Goal: Task Accomplishment & Management: Use online tool/utility

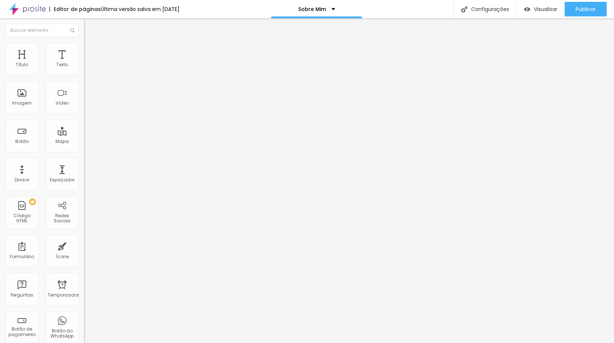
drag, startPoint x: 54, startPoint y: 61, endPoint x: 8, endPoint y: 28, distance: 56.9
click at [89, 28] on img "button" at bounding box center [92, 27] width 6 height 6
click at [22, 104] on font "Imagem" at bounding box center [22, 103] width 20 height 6
drag, startPoint x: 8, startPoint y: 28, endPoint x: 16, endPoint y: 91, distance: 63.0
click at [16, 91] on div "Imagem" at bounding box center [21, 97] width 33 height 33
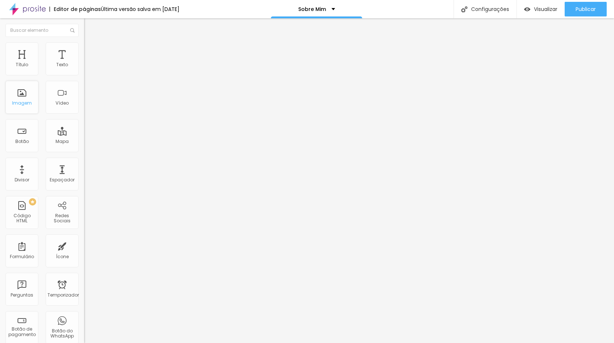
click at [20, 95] on div "Imagem" at bounding box center [21, 97] width 33 height 33
drag, startPoint x: 16, startPoint y: 91, endPoint x: 16, endPoint y: 99, distance: 8.8
click at [16, 100] on font "Imagem" at bounding box center [22, 103] width 20 height 6
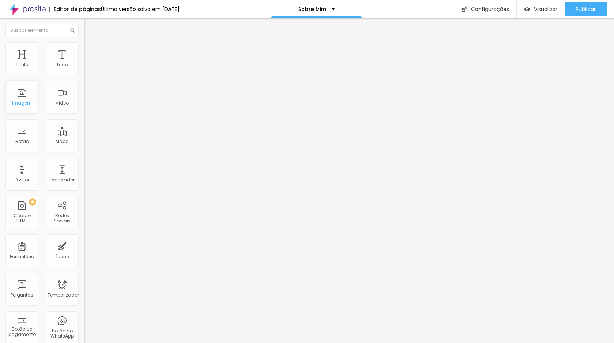
click at [84, 66] on span "Completo" at bounding box center [95, 63] width 22 height 6
click at [91, 50] on font "Estilo" at bounding box center [96, 47] width 11 height 6
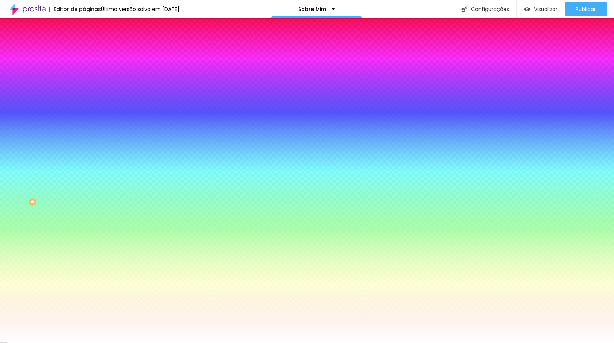
click at [88, 67] on font "Trocar imagem" at bounding box center [105, 64] width 35 height 6
drag, startPoint x: 557, startPoint y: 315, endPoint x: 386, endPoint y: 309, distance: 171.1
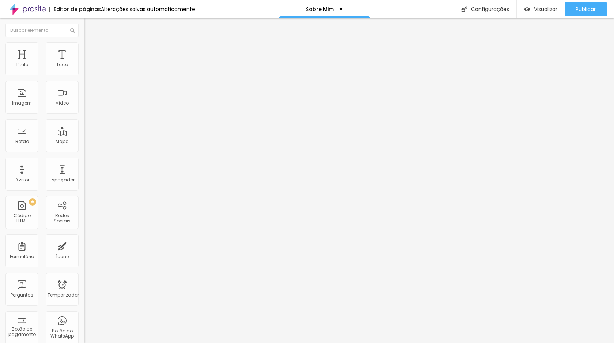
click at [89, 26] on img "button" at bounding box center [92, 27] width 6 height 6
click at [24, 9] on img at bounding box center [27, 9] width 37 height 18
click at [18, 110] on div "Imagem" at bounding box center [21, 97] width 33 height 33
click at [24, 102] on font "Imagem" at bounding box center [22, 103] width 20 height 6
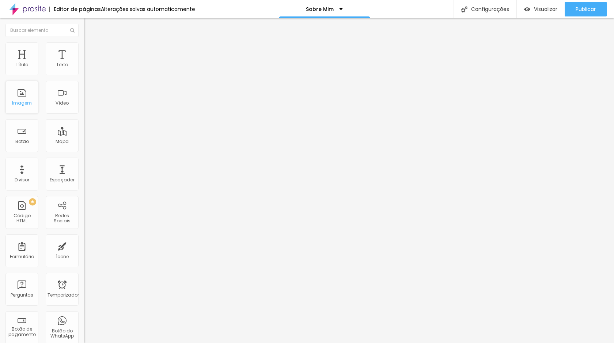
click at [24, 102] on font "Imagem" at bounding box center [22, 103] width 20 height 6
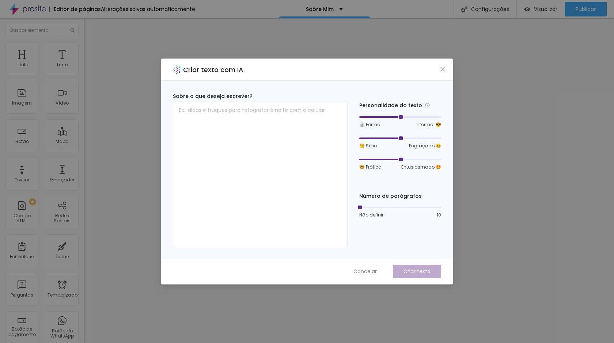
click at [443, 71] on icon "fechar" at bounding box center [442, 69] width 6 height 6
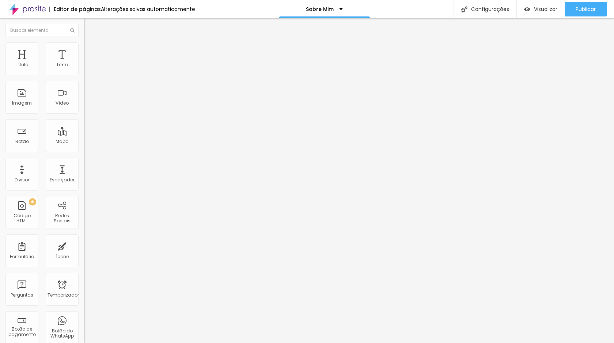
click at [84, 46] on li "Estilo" at bounding box center [126, 45] width 84 height 7
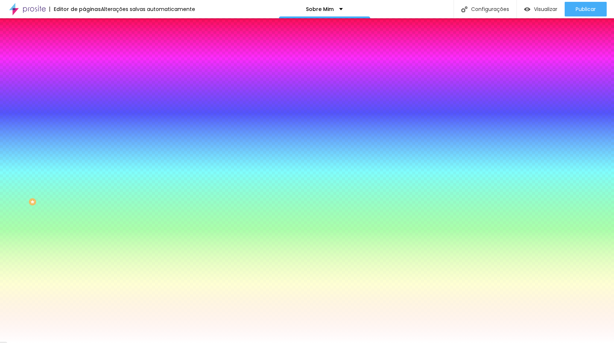
click at [116, 116] on font "DESATIVADO" at bounding box center [129, 113] width 27 height 6
click at [84, 131] on button "button" at bounding box center [89, 127] width 10 height 8
radio input "false"
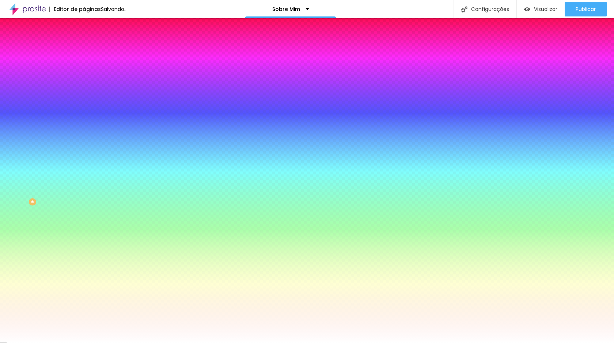
radio input "false"
radio input "true"
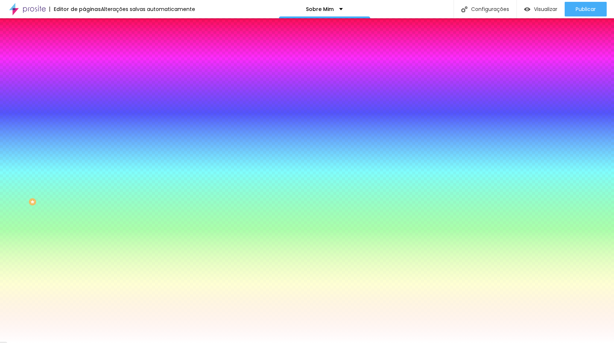
radio input "true"
radio input "false"
drag, startPoint x: 160, startPoint y: 296, endPoint x: 152, endPoint y: 296, distance: 8.4
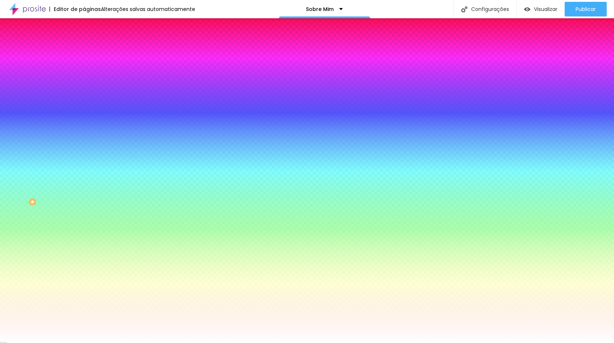
click at [152, 342] on div at bounding box center [307, 347] width 614 height 0
click at [68, 342] on div at bounding box center [307, 343] width 614 height 0
click at [91, 52] on font "Avançado" at bounding box center [103, 55] width 24 height 6
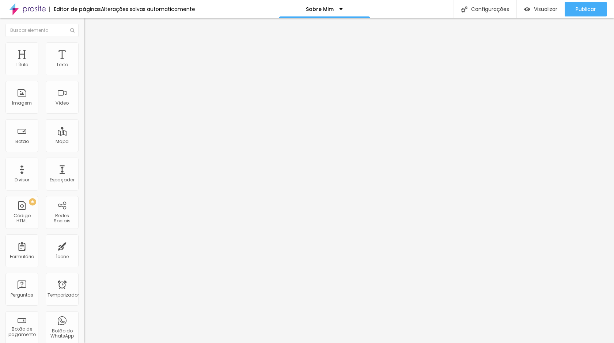
type input "279"
type input "332"
type input "379"
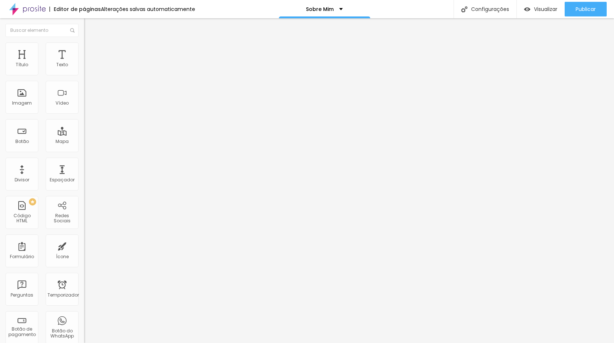
type input "379"
type input "392"
type input "402"
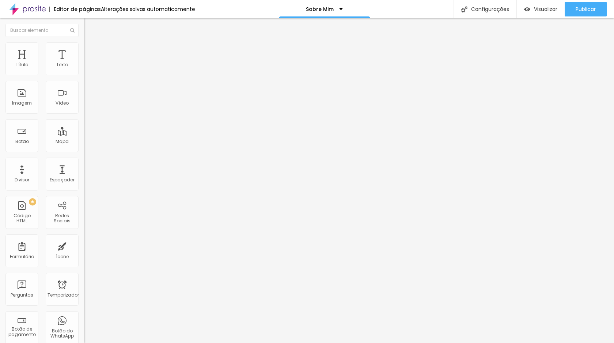
type input "422"
type input "434"
type input "447"
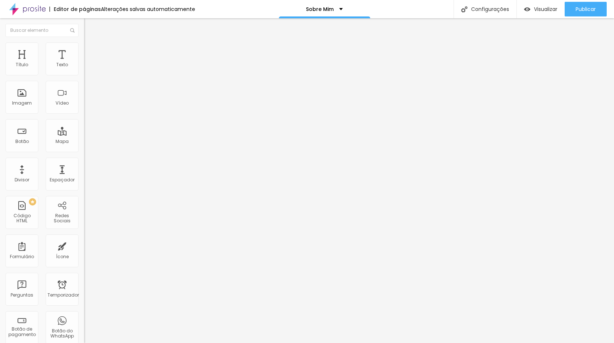
type input "447"
type input "461"
type input "469"
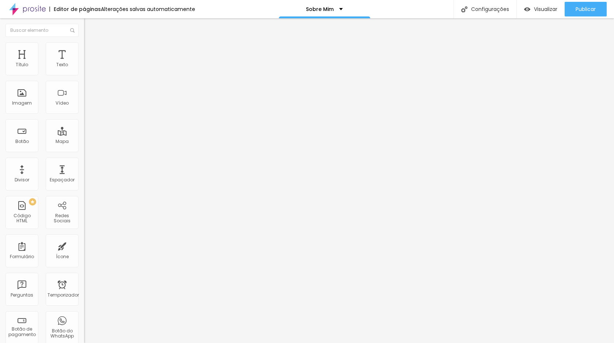
type input "472"
type input "473"
type input "455"
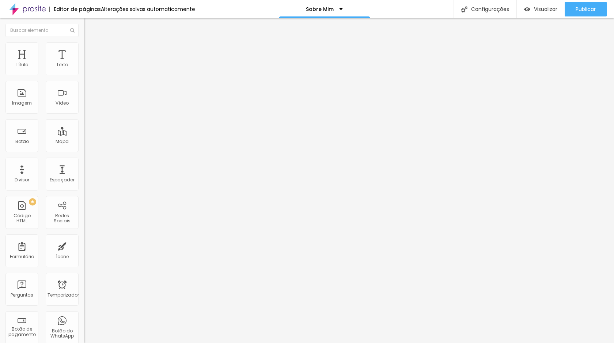
type input "455"
type input "429"
type input "357"
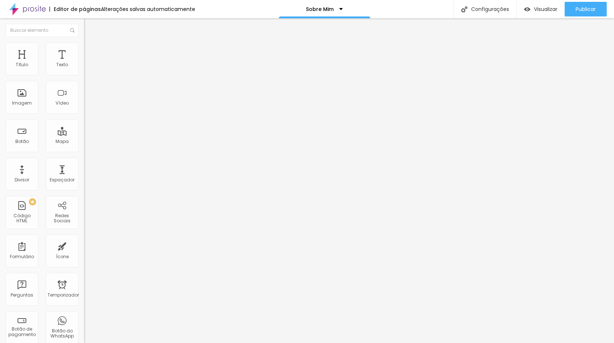
type input "329"
type input "317"
type input "315"
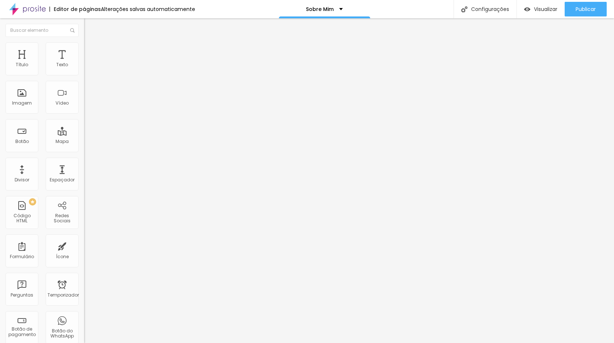
type input "315"
type input "312"
type input "298"
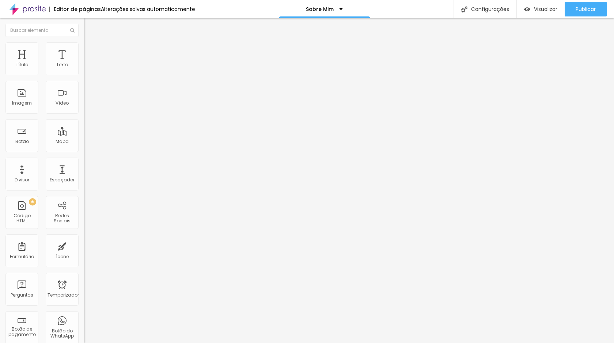
type input "292"
type input "288"
type input "287"
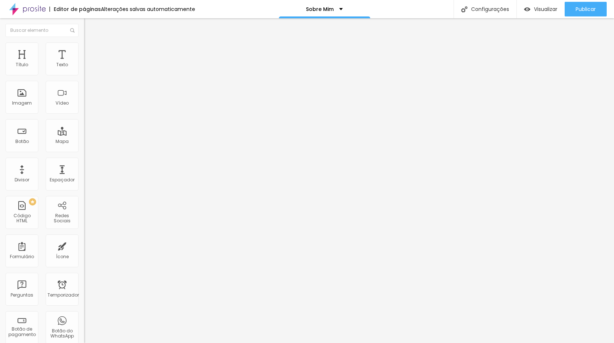
type input "287"
type input "285"
type input "277"
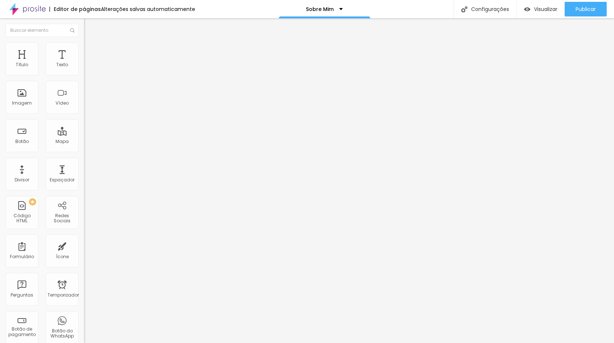
type input "267"
type input "254"
type input "242"
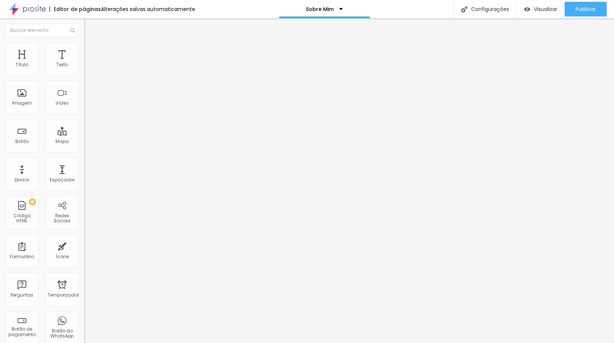
type input "242"
type input "229"
type input "223"
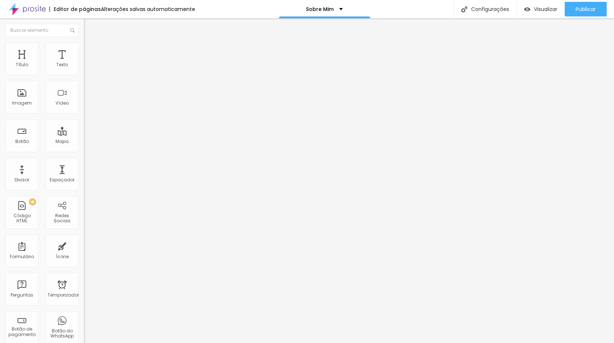
type input "216"
type input "208"
type input "200"
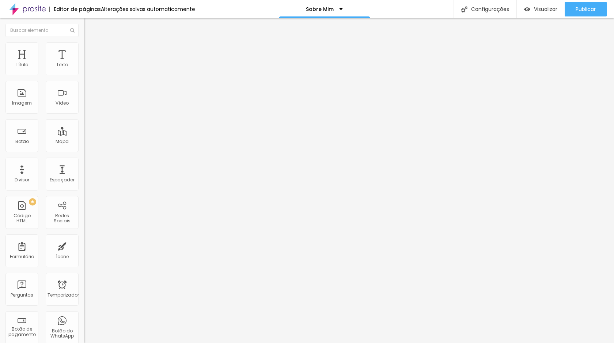
type input "200"
type input "189"
type input "176"
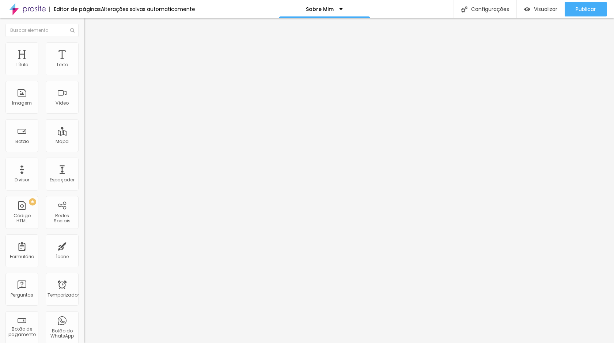
type input "153"
type input "145"
type input "144"
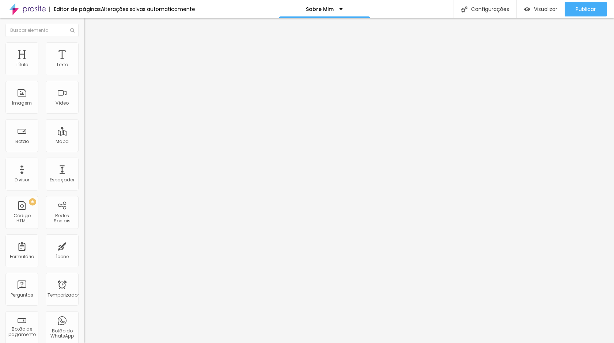
type input "144"
type input "141"
type input "136"
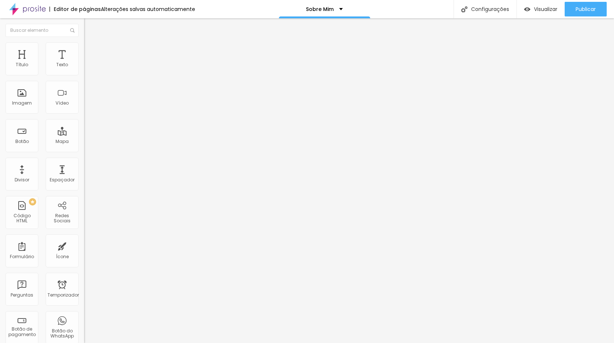
type input "132"
type input "128"
type input "127"
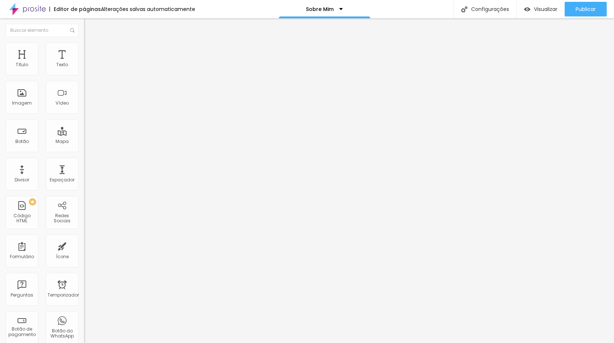
type input "127"
type input "126"
type input "122"
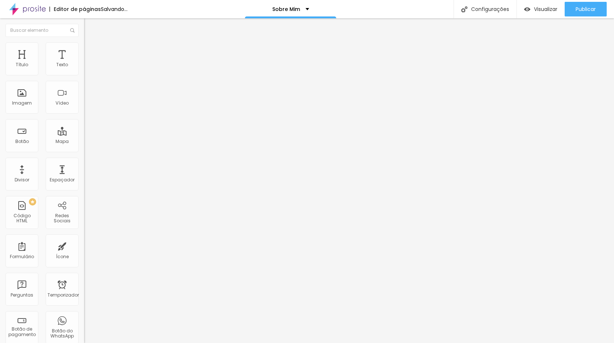
type input "68"
type input "55"
type input "49"
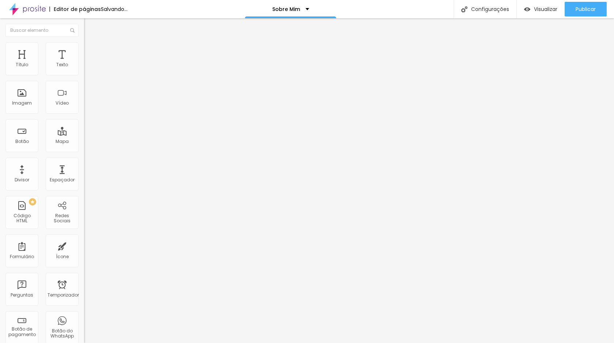
type input "49"
type input "47"
type input "41"
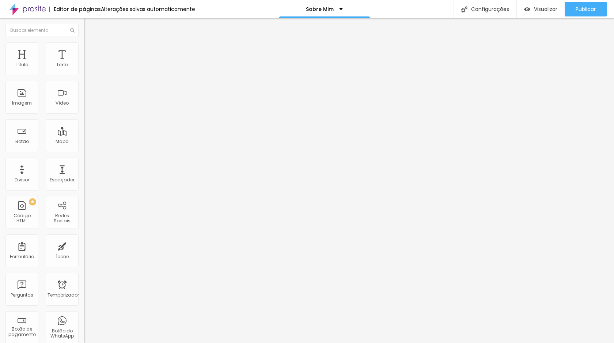
type input "46"
type input "52"
type input "55"
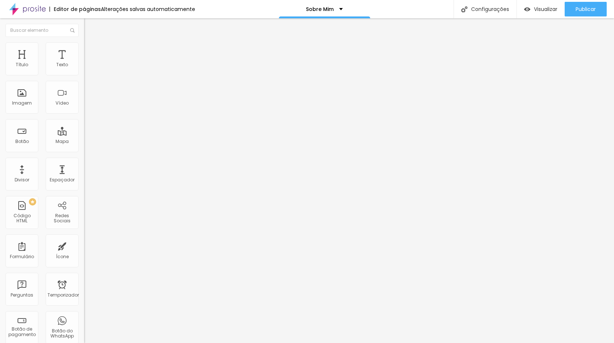
type input "55"
type input "58"
type input "61"
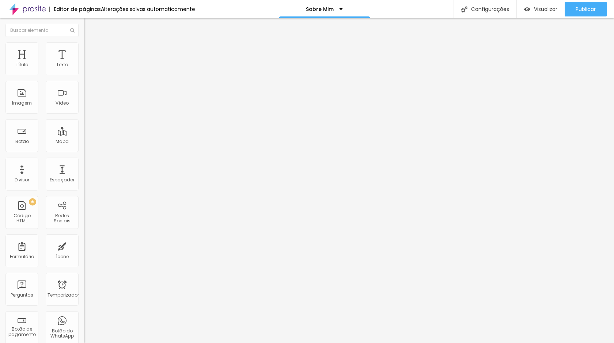
type input "70"
type input "76"
type input "80"
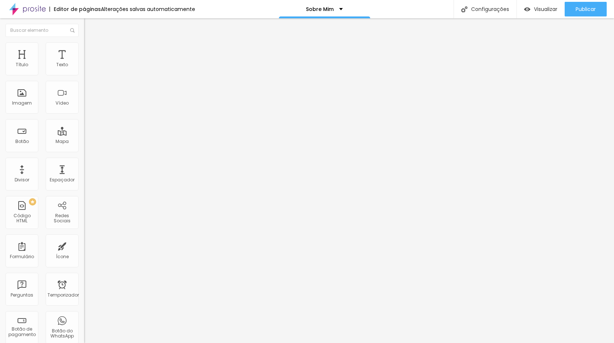
type input "80"
type input "84"
type input "85"
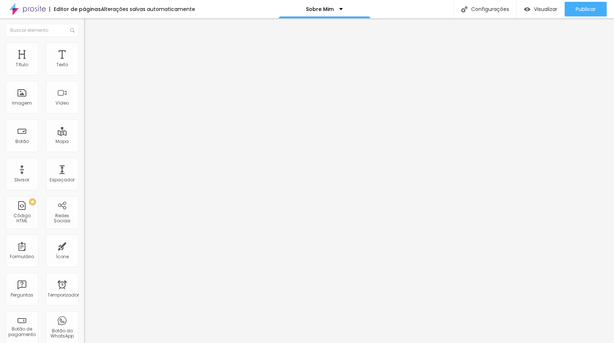
type input "87"
type input "88"
type input "90"
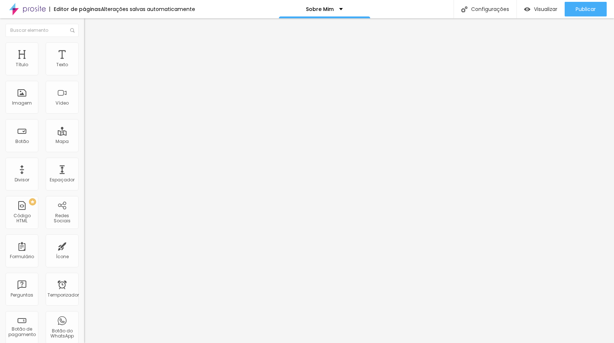
type input "90"
type input "94"
type input "113"
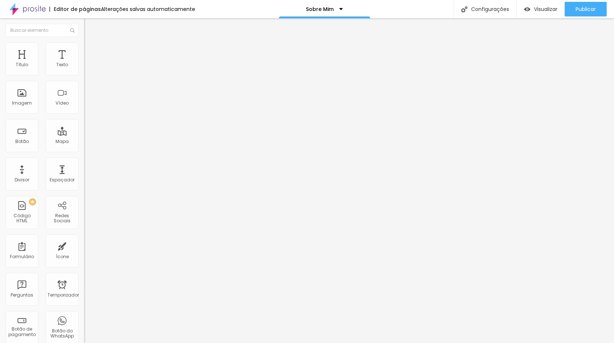
type input "146"
type input "156"
type input "159"
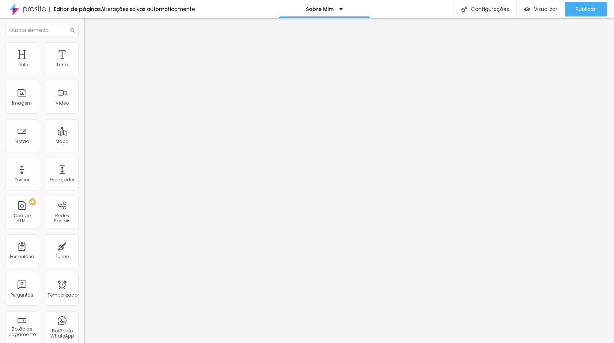
type input "159"
type input "157"
type input "155"
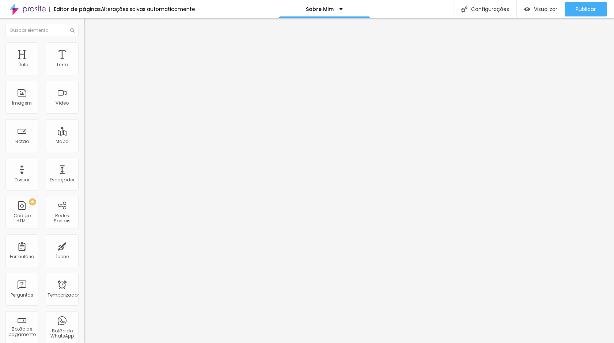
type input "153"
type input "152"
drag, startPoint x: 35, startPoint y: 87, endPoint x: 27, endPoint y: 84, distance: 9.0
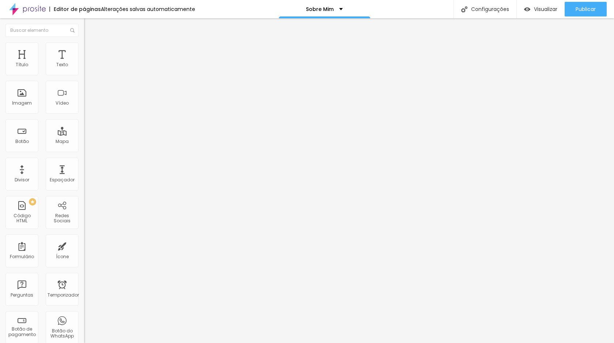
type input "152"
click at [84, 245] on input "range" at bounding box center [107, 248] width 47 height 6
click at [84, 66] on font "Completo" at bounding box center [95, 63] width 22 height 6
click at [84, 71] on font "Encaixotado" at bounding box center [98, 68] width 28 height 6
click at [90, 73] on font "Encaixotado" at bounding box center [104, 70] width 28 height 6
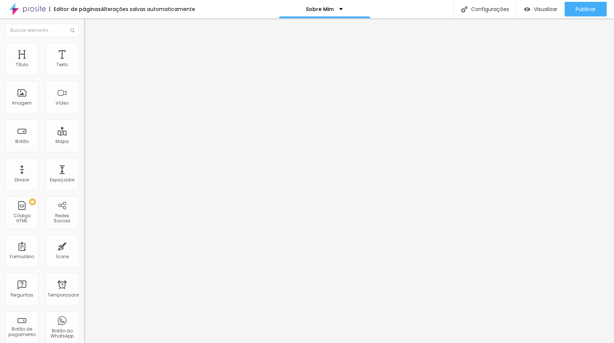
click at [84, 78] on font "Completo" at bounding box center [95, 75] width 22 height 6
click at [91, 50] on font "Estilo" at bounding box center [96, 47] width 11 height 6
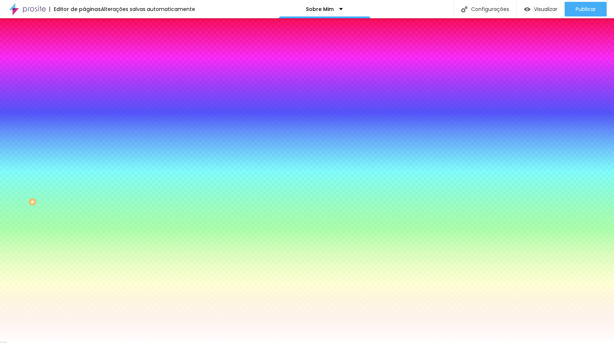
click at [84, 76] on span "Nenhum" at bounding box center [93, 73] width 19 height 6
click at [84, 87] on span "Paralaxe" at bounding box center [93, 84] width 19 height 6
click at [84, 80] on font "Nenhum" at bounding box center [93, 77] width 19 height 6
click at [87, 149] on icon "button" at bounding box center [89, 147] width 4 height 4
click at [75, 342] on div at bounding box center [307, 343] width 614 height 0
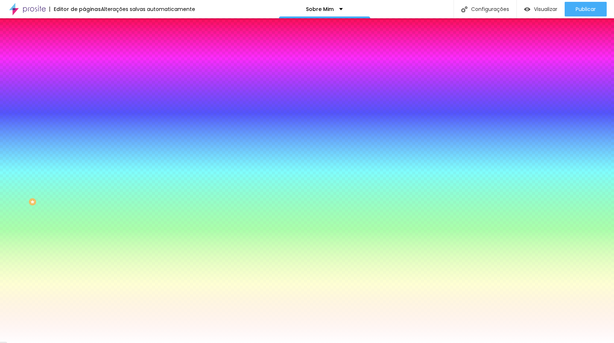
click at [84, 50] on li "Avançado" at bounding box center [126, 53] width 84 height 7
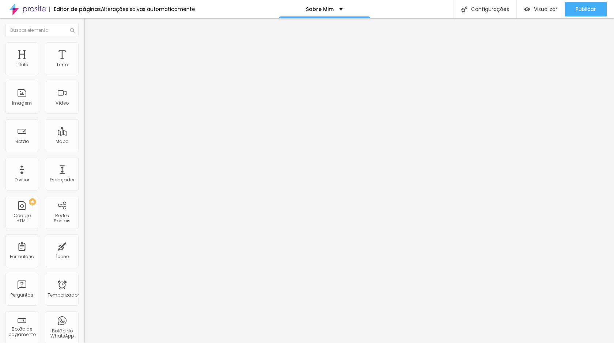
type input "5"
type input "10"
type input "15"
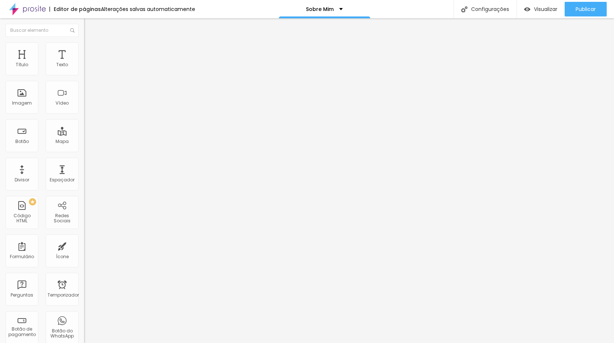
type input "15"
type input "20"
type input "25"
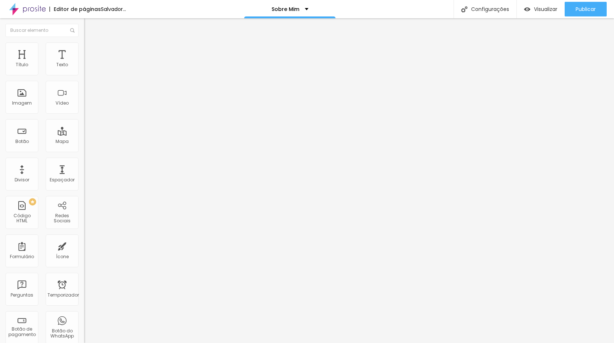
type input "30"
type input "25"
type input "20"
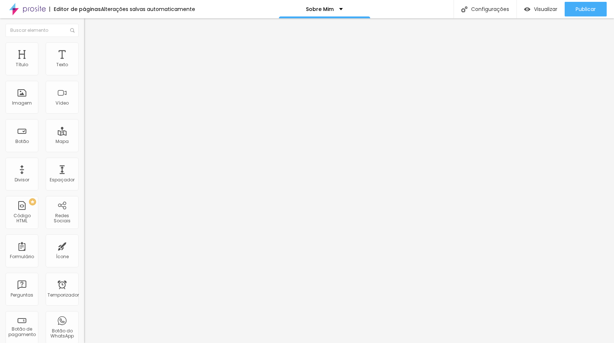
type input "20"
type input "15"
type input "10"
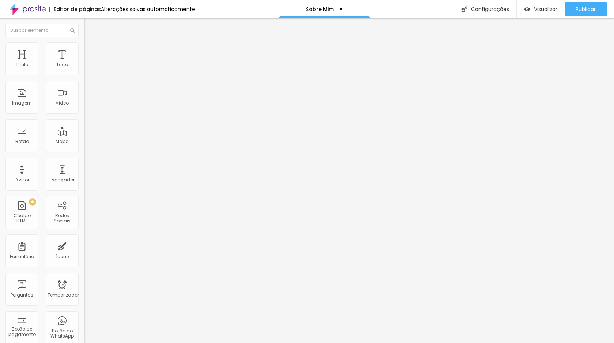
type input "5"
type input "0"
type input "5"
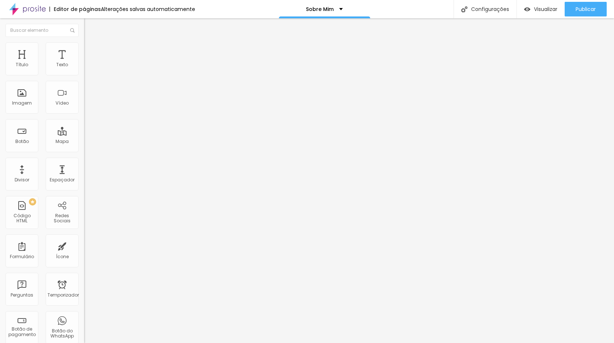
type input "5"
type input "10"
drag, startPoint x: 17, startPoint y: 72, endPoint x: 33, endPoint y: 70, distance: 15.9
type input "10"
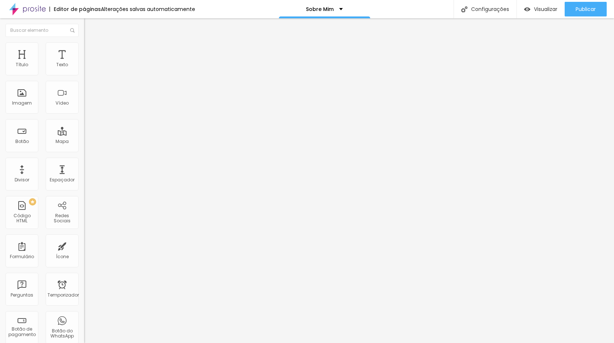
click at [84, 142] on input "range" at bounding box center [107, 145] width 47 height 6
type input "146"
type input "147"
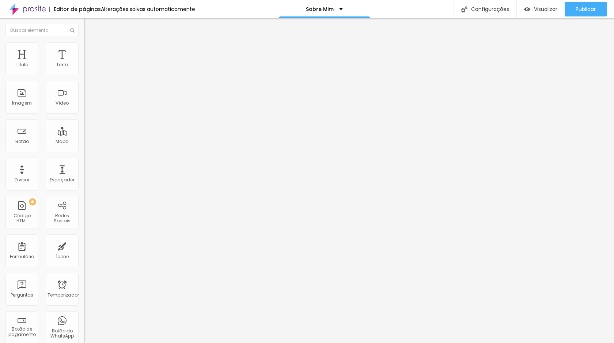
type input "154"
type input "171"
type input "181"
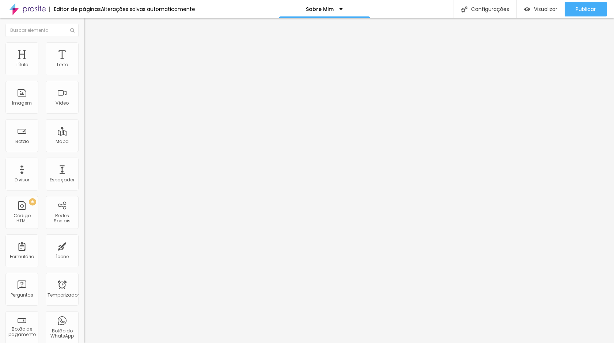
type input "181"
type input "192"
type input "206"
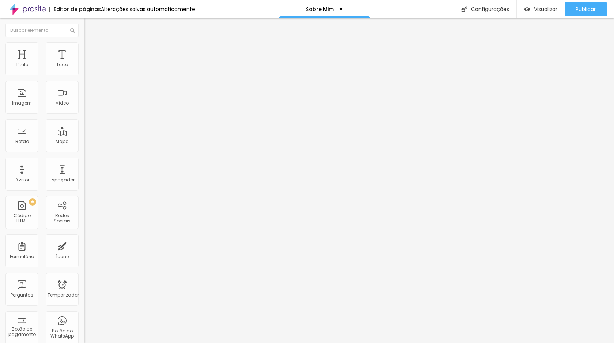
type input "223"
type input "238"
type input "248"
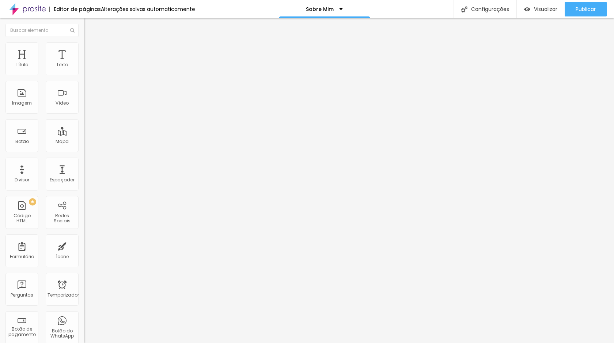
type input "248"
click at [84, 245] on input "range" at bounding box center [107, 248] width 47 height 6
click at [91, 52] on font "Avançado" at bounding box center [103, 55] width 24 height 6
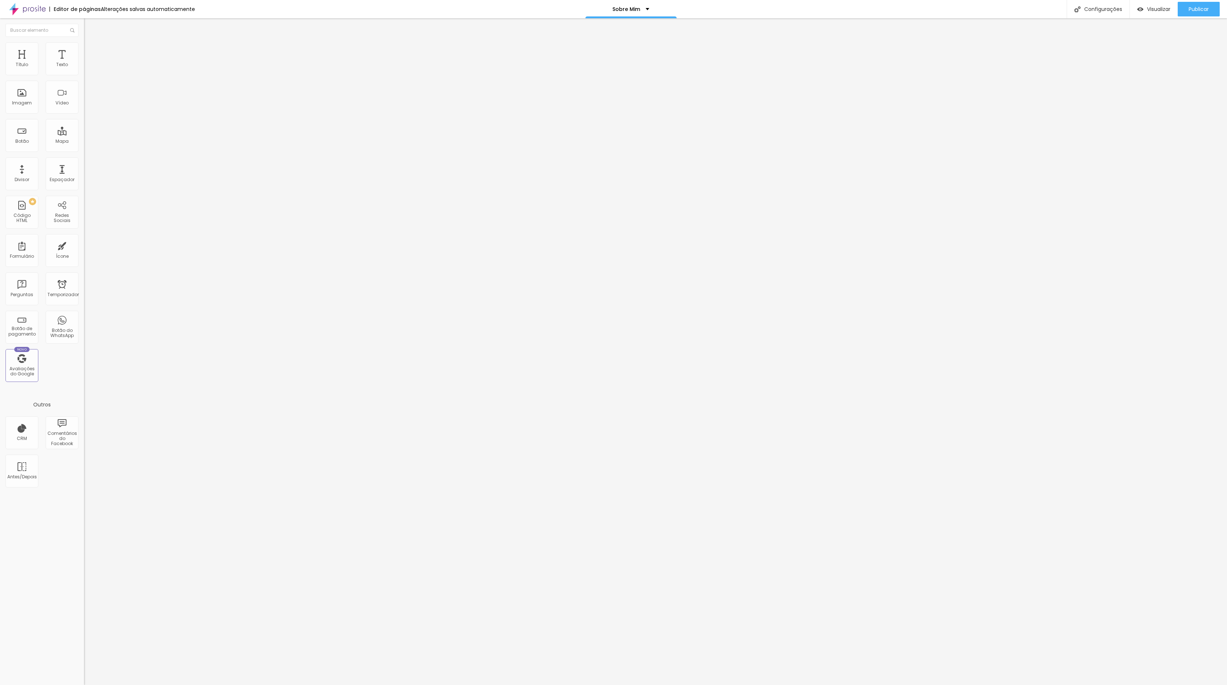
click at [84, 66] on font "Encaixotado" at bounding box center [98, 63] width 28 height 6
click at [84, 78] on font "Completo" at bounding box center [95, 75] width 22 height 6
click at [84, 71] on font "Encaixotado" at bounding box center [98, 68] width 28 height 6
click at [84, 78] on font "Completo" at bounding box center [95, 75] width 22 height 6
click at [84, 71] on font "Encaixotado" at bounding box center [98, 68] width 28 height 6
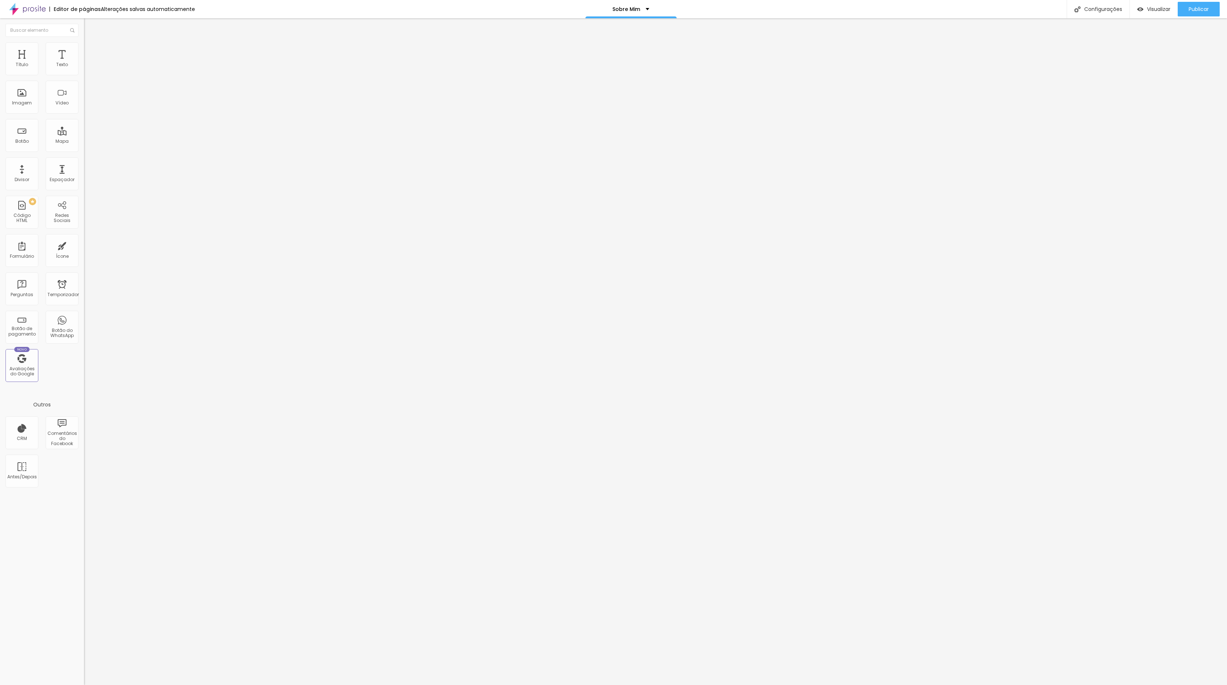
click at [84, 46] on img at bounding box center [87, 45] width 7 height 7
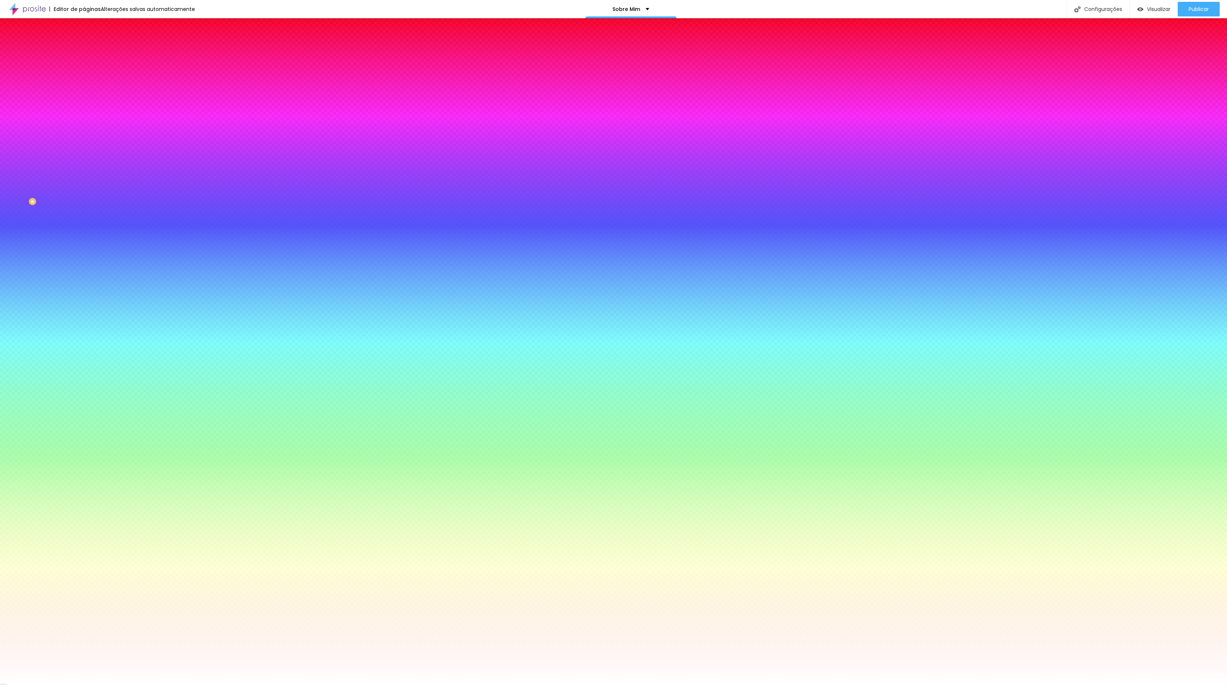
click at [91, 52] on font "Avançado" at bounding box center [103, 55] width 24 height 6
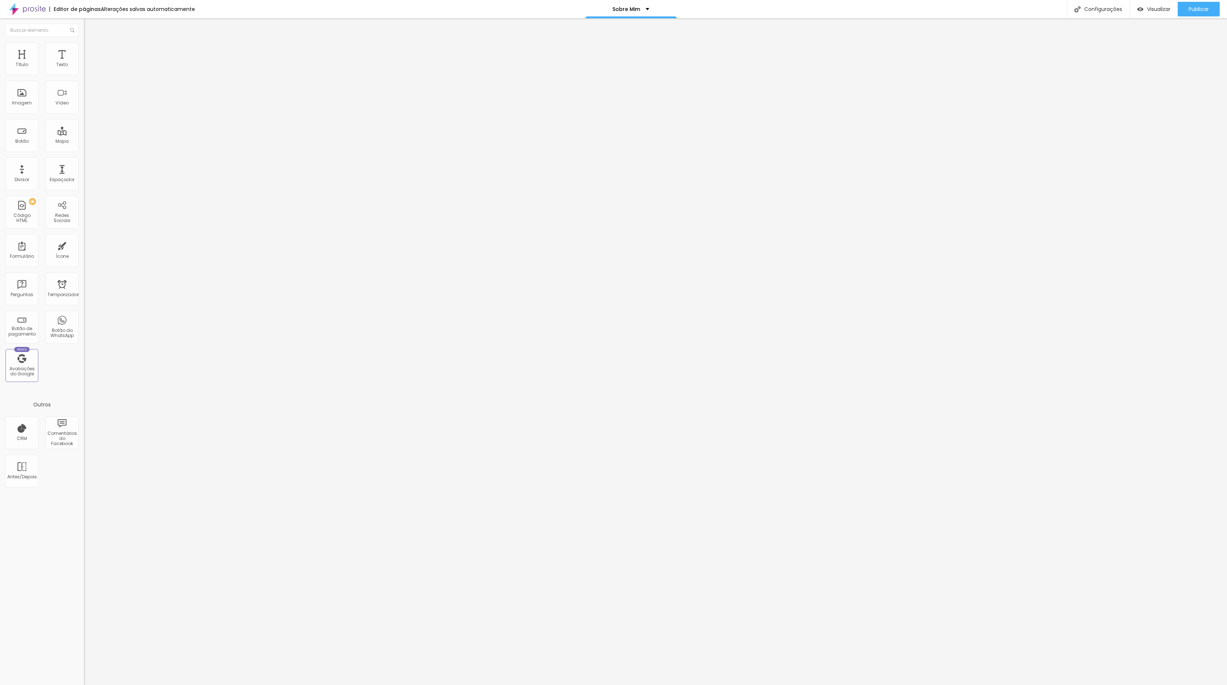
click at [91, 50] on font "Estilo" at bounding box center [96, 47] width 11 height 6
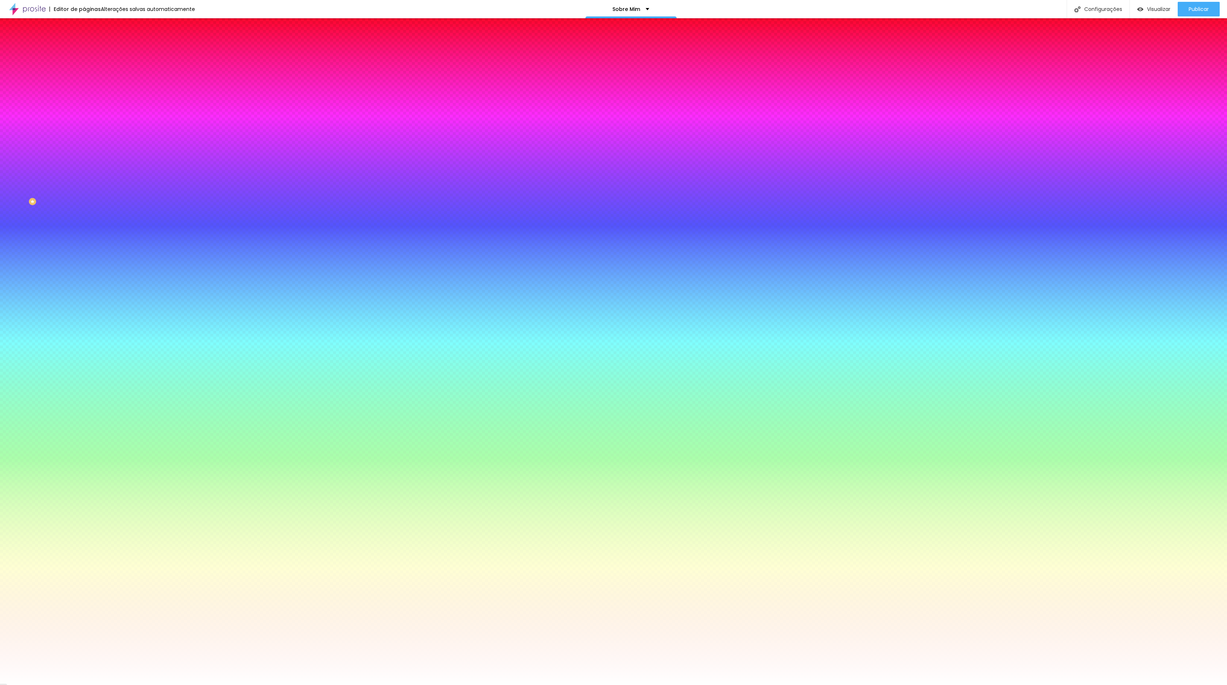
click at [88, 67] on font "Adicionar imagem" at bounding box center [109, 64] width 43 height 6
click at [84, 76] on font "Nenhum" at bounding box center [93, 73] width 19 height 6
click at [84, 87] on div "Nenhum Paralaxe" at bounding box center [126, 80] width 84 height 11
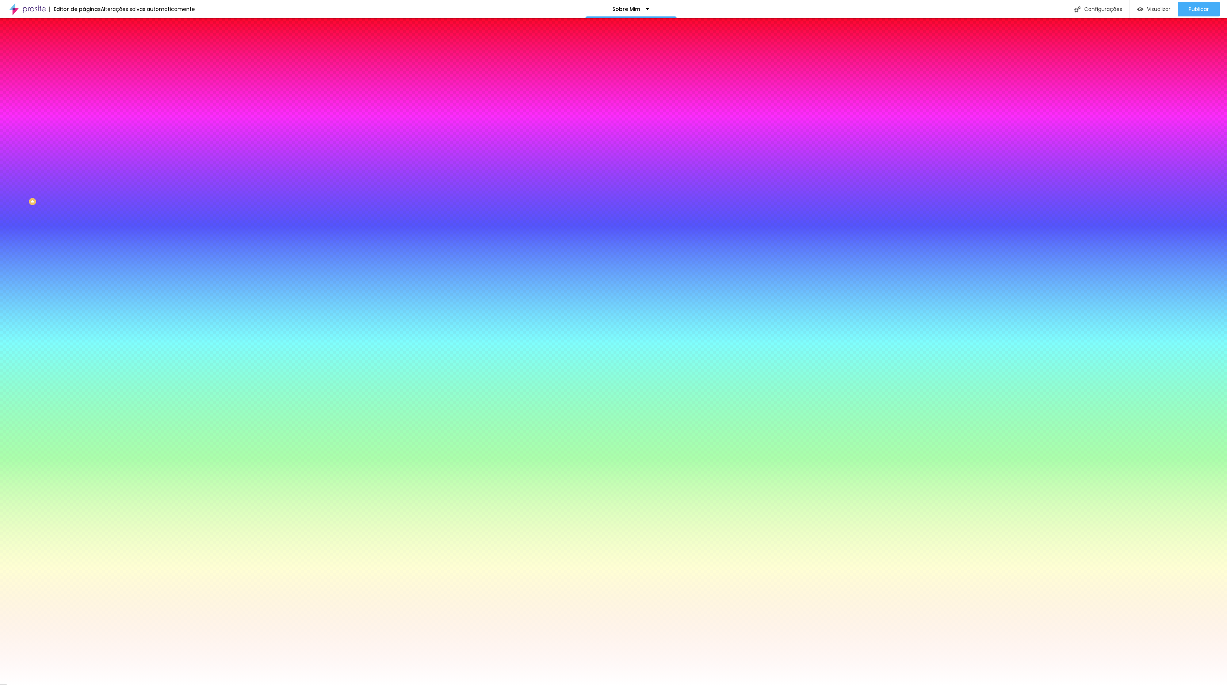
click at [88, 67] on font "Adicionar imagem" at bounding box center [109, 64] width 43 height 6
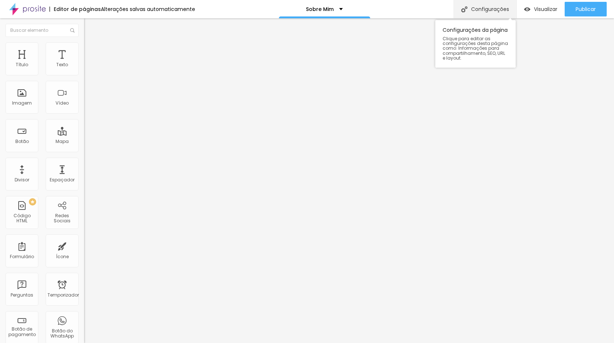
click at [490, 6] on font "Configurações" at bounding box center [490, 8] width 38 height 7
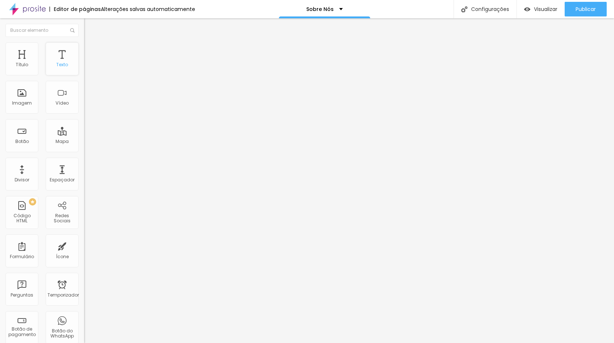
click at [65, 63] on font "Texto" at bounding box center [62, 64] width 12 height 6
click at [64, 58] on div "Texto" at bounding box center [62, 58] width 33 height 33
click at [73, 61] on div "Texto" at bounding box center [62, 58] width 33 height 33
click at [72, 61] on div "Texto" at bounding box center [62, 58] width 33 height 33
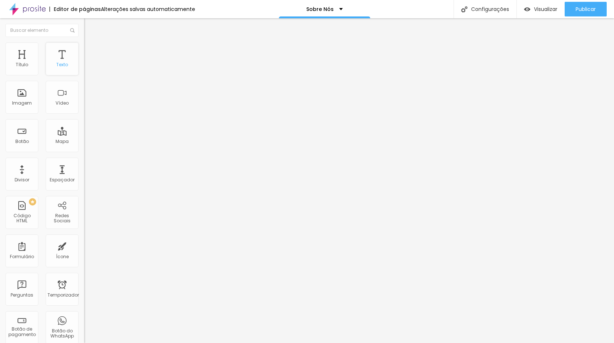
click at [72, 61] on div "Texto" at bounding box center [62, 58] width 33 height 33
click at [101, 27] on font "Editar nulo" at bounding box center [114, 26] width 27 height 7
click at [551, 12] on font "Visualizar" at bounding box center [545, 8] width 23 height 7
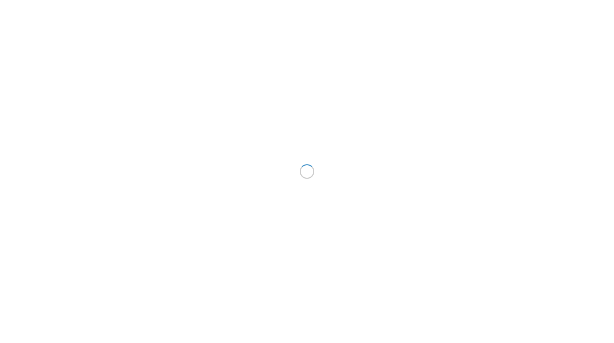
click at [461, 175] on div at bounding box center [307, 171] width 614 height 343
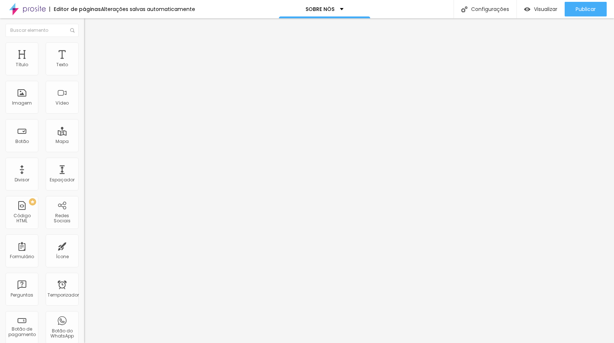
click at [41, 9] on img at bounding box center [27, 9] width 37 height 18
click at [31, 104] on div "Imagem" at bounding box center [21, 97] width 33 height 33
click at [89, 29] on img "button" at bounding box center [92, 27] width 6 height 6
click at [30, 95] on div "Imagem" at bounding box center [21, 97] width 33 height 33
click at [20, 96] on div "Imagem" at bounding box center [21, 97] width 33 height 33
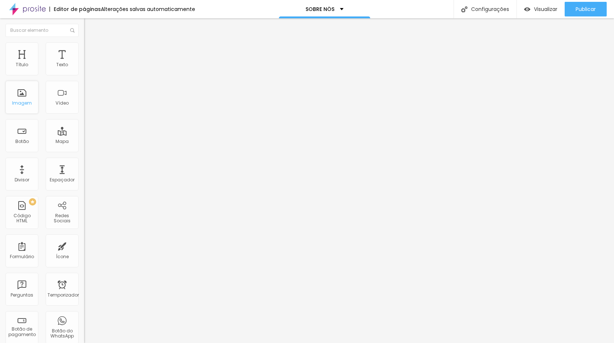
click at [20, 96] on div "Imagem" at bounding box center [21, 97] width 33 height 33
click at [31, 103] on div "Imagem" at bounding box center [21, 97] width 33 height 33
click at [26, 95] on div "Imagem" at bounding box center [21, 97] width 33 height 33
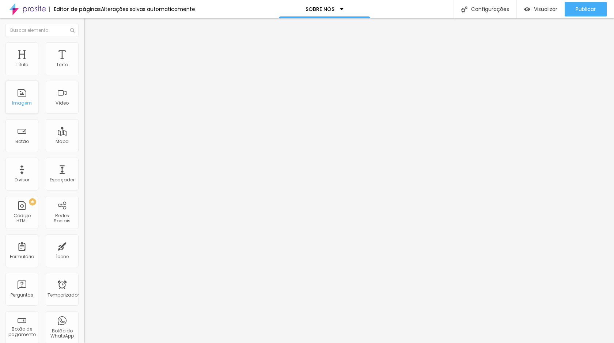
click at [18, 97] on div "Imagem" at bounding box center [21, 97] width 33 height 33
click at [84, 45] on img at bounding box center [87, 45] width 7 height 7
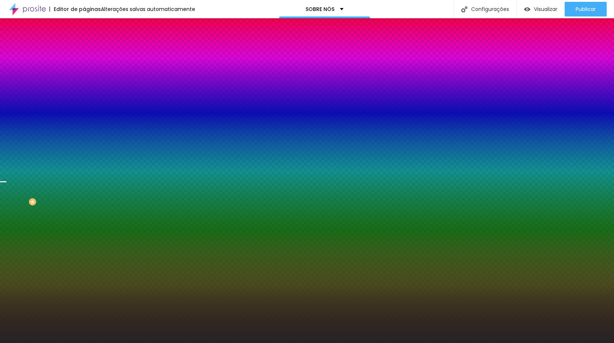
click at [88, 67] on font "Trocar imagem" at bounding box center [105, 64] width 35 height 6
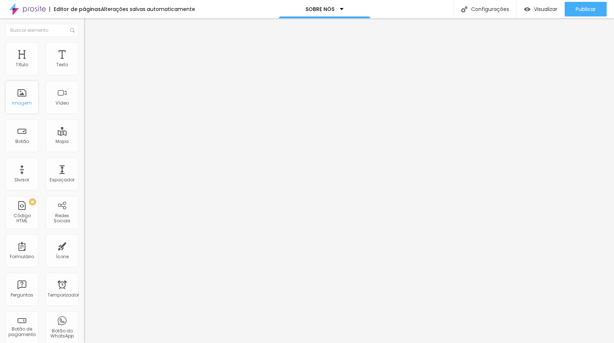
click at [30, 108] on div "Imagem" at bounding box center [21, 97] width 33 height 33
click at [24, 102] on font "Imagem" at bounding box center [22, 103] width 20 height 6
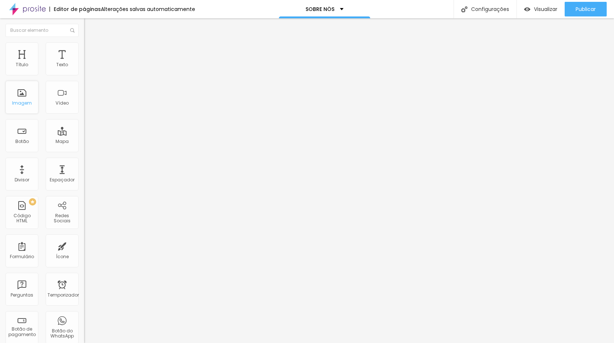
click at [24, 102] on font "Imagem" at bounding box center [22, 103] width 20 height 6
click at [91, 50] on font "Estilo" at bounding box center [96, 47] width 11 height 6
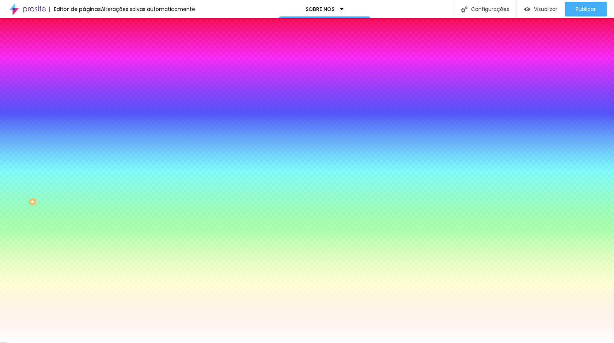
click at [91, 52] on font "Avançado" at bounding box center [103, 55] width 24 height 6
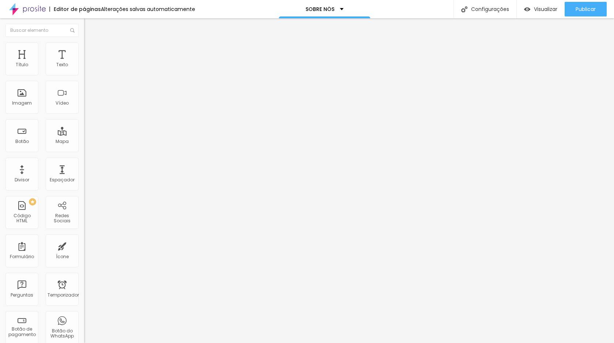
click at [84, 42] on img at bounding box center [87, 38] width 7 height 7
click at [84, 30] on button "Editar nulo" at bounding box center [126, 26] width 84 height 17
click at [89, 25] on img "button" at bounding box center [92, 27] width 6 height 6
click at [20, 100] on font "Imagem" at bounding box center [22, 103] width 20 height 6
click at [89, 29] on img "button" at bounding box center [92, 27] width 6 height 6
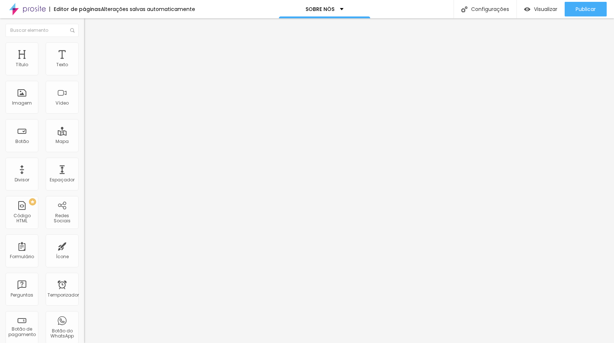
click at [88, 63] on font "Adicionar imagem" at bounding box center [109, 60] width 43 height 6
drag, startPoint x: 76, startPoint y: 160, endPoint x: 87, endPoint y: 152, distance: 13.1
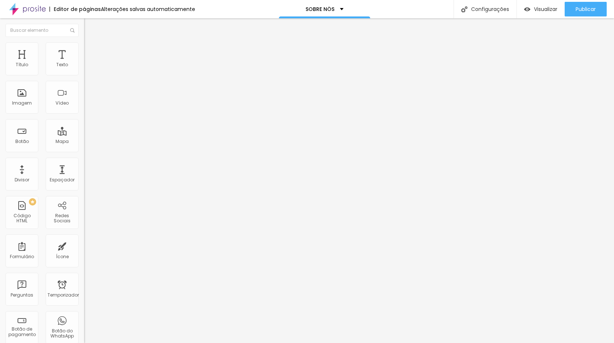
click at [84, 114] on span "Original" at bounding box center [93, 111] width 18 height 6
click at [102, 119] on font "16:9" at bounding box center [106, 116] width 8 height 6
click at [84, 129] on div "Quadrado 1:1" at bounding box center [126, 127] width 84 height 4
click at [84, 134] on span "Original" at bounding box center [93, 131] width 18 height 6
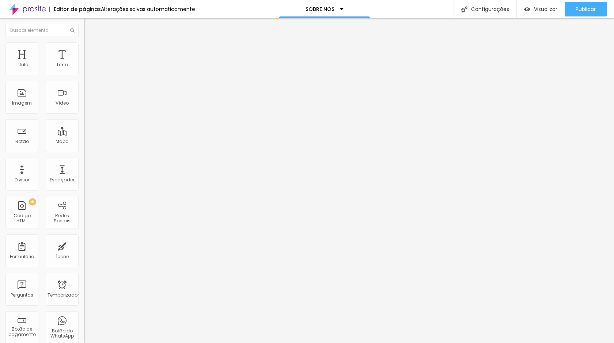
click at [91, 50] on font "Estilo" at bounding box center [96, 47] width 11 height 6
